Goal: Information Seeking & Learning: Learn about a topic

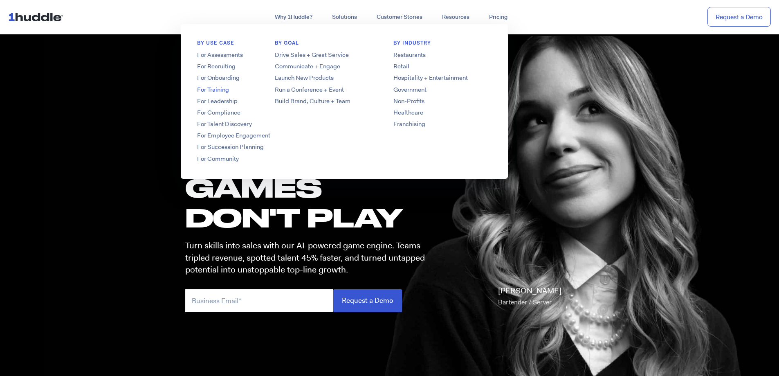
click at [218, 87] on link "For Training" at bounding box center [246, 89] width 131 height 9
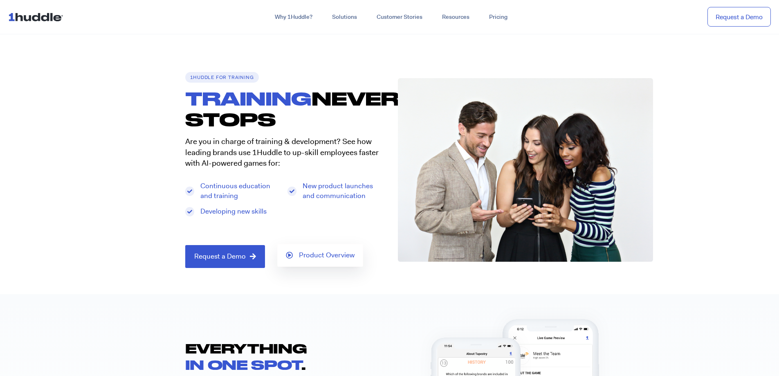
click at [324, 256] on span "Product Overview" at bounding box center [327, 254] width 56 height 7
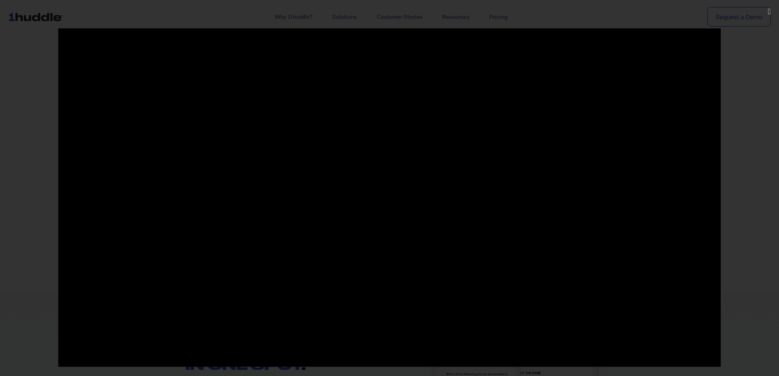
click at [760, 57] on div at bounding box center [389, 187] width 779 height 319
click at [24, 248] on div at bounding box center [389, 187] width 779 height 319
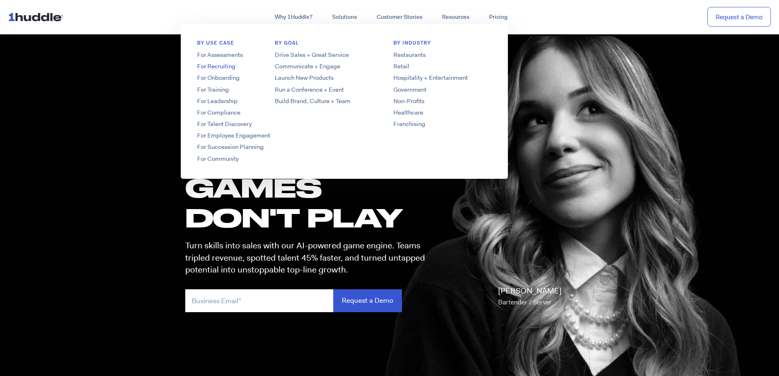
click at [225, 66] on link "For Recruiting" at bounding box center [246, 66] width 131 height 9
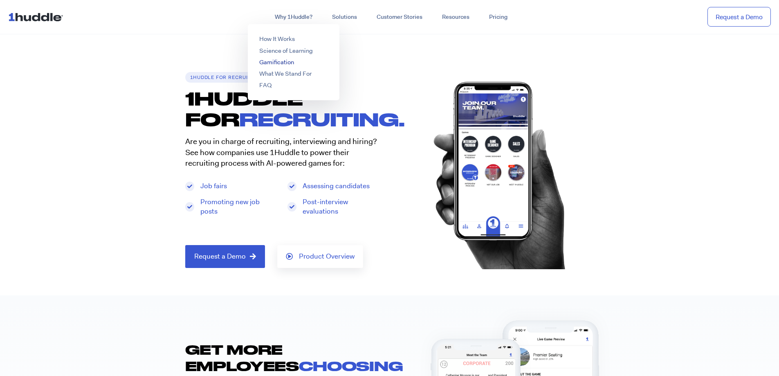
click at [287, 62] on link "Gamification" at bounding box center [276, 62] width 35 height 8
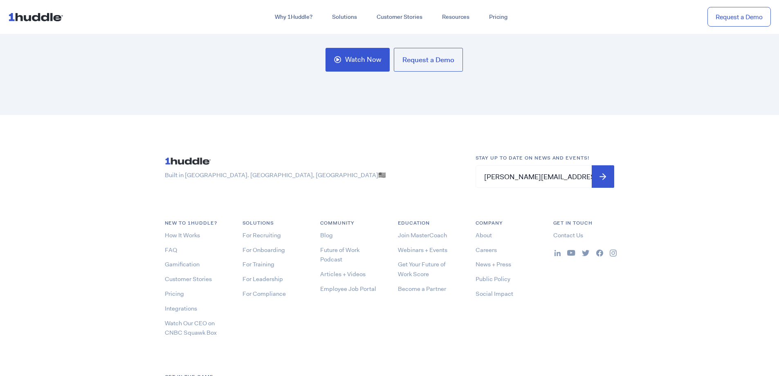
scroll to position [1868, 0]
